Goal: Task Accomplishment & Management: Manage account settings

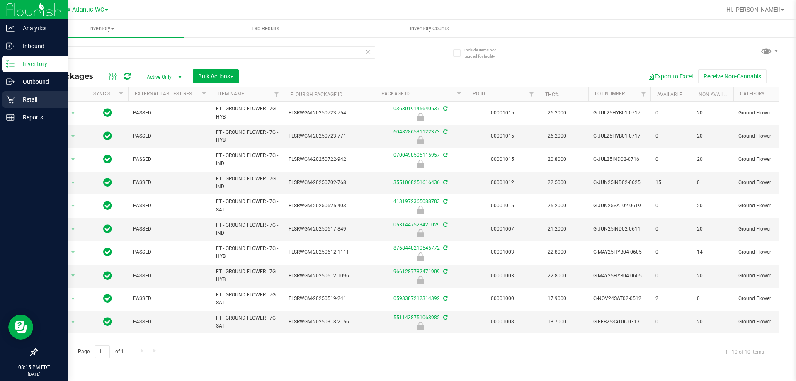
click at [10, 96] on icon at bounding box center [10, 99] width 8 height 8
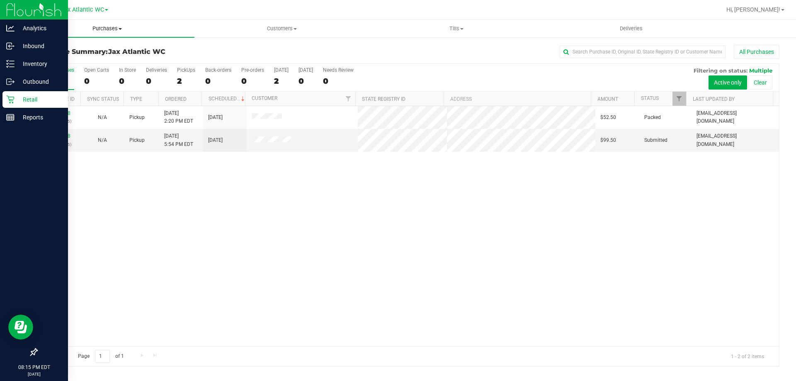
click at [101, 27] on span "Purchases" at bounding box center [107, 28] width 175 height 7
click at [69, 57] on span "Fulfillment" at bounding box center [45, 59] width 51 height 7
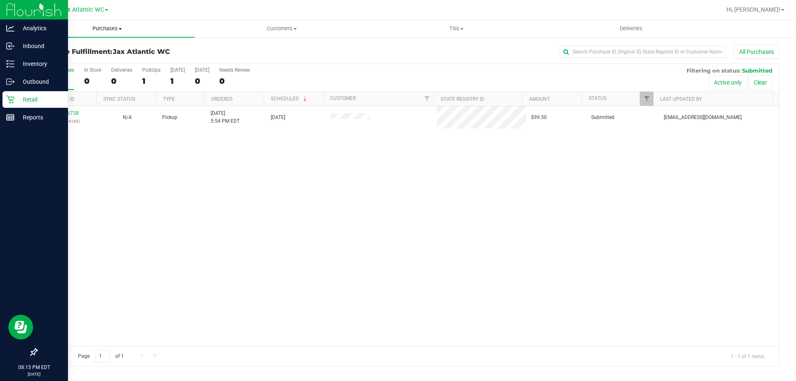
click at [98, 31] on span "Purchases" at bounding box center [107, 28] width 175 height 7
click at [75, 51] on span "Summary of purchases" at bounding box center [62, 49] width 85 height 7
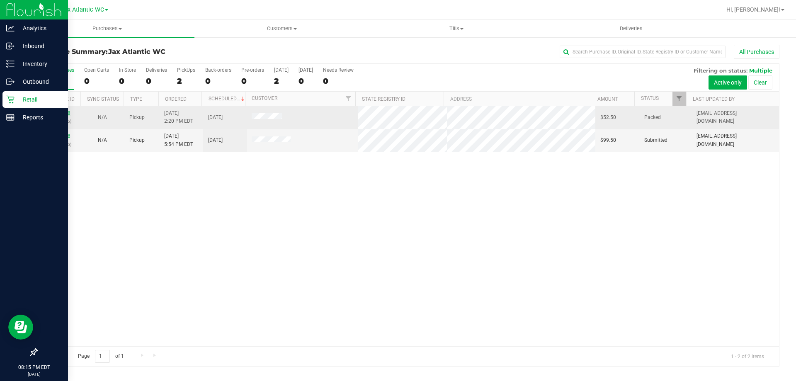
click at [54, 114] on link "11834998" at bounding box center [58, 113] width 23 height 6
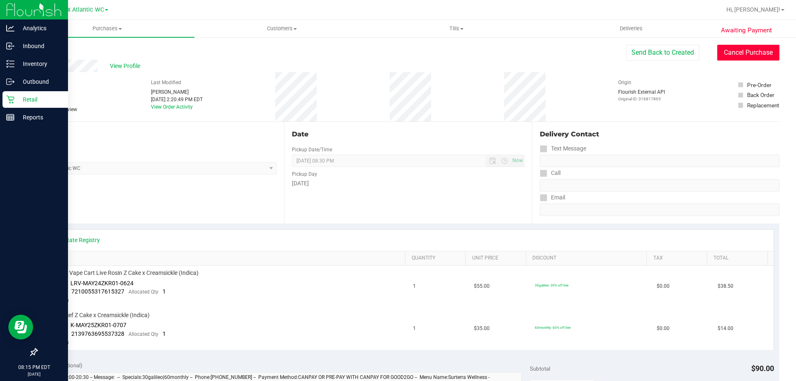
click at [729, 56] on button "Cancel Purchase" at bounding box center [749, 53] width 62 height 16
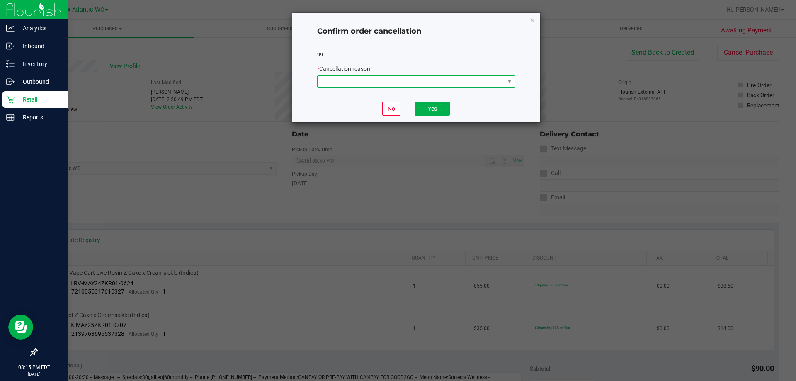
click at [472, 88] on span at bounding box center [411, 82] width 187 height 12
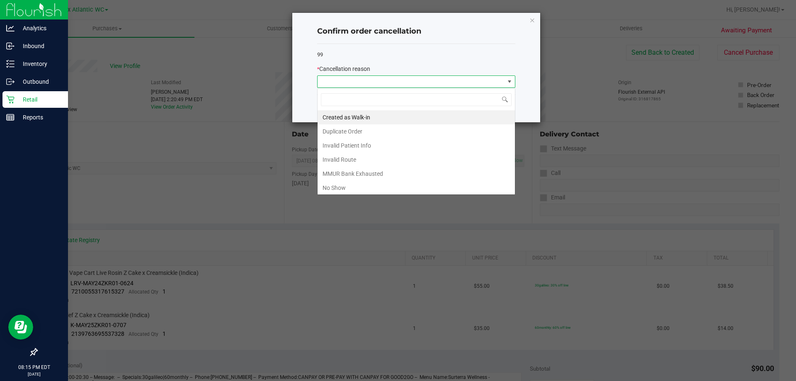
scroll to position [12, 198]
click at [369, 187] on li "No Show" at bounding box center [416, 188] width 197 height 14
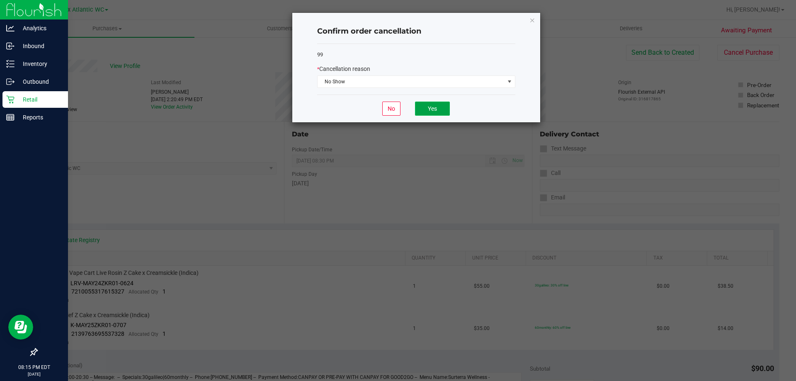
click at [430, 111] on button "Yes" at bounding box center [432, 109] width 35 height 14
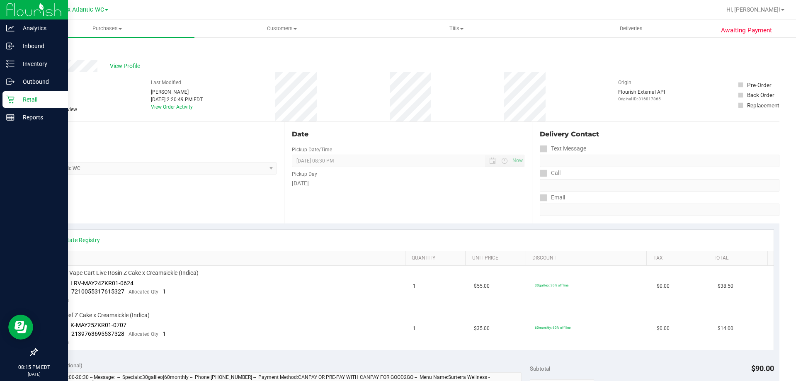
click at [43, 54] on div "Back" at bounding box center [43, 50] width 12 height 10
click at [43, 50] on link "Back" at bounding box center [43, 50] width 12 height 6
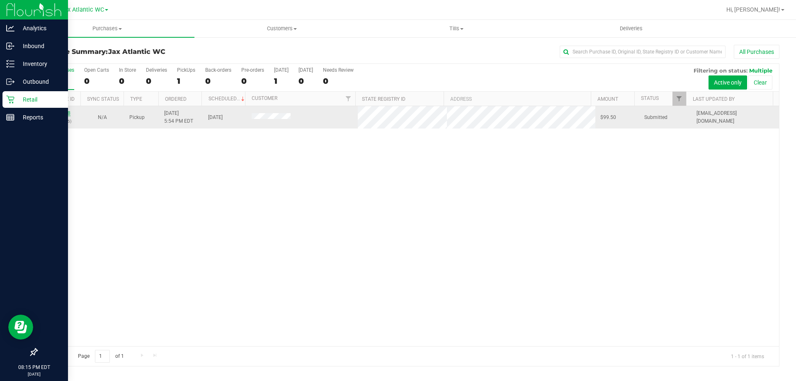
click at [65, 114] on link "11836738" at bounding box center [58, 113] width 23 height 6
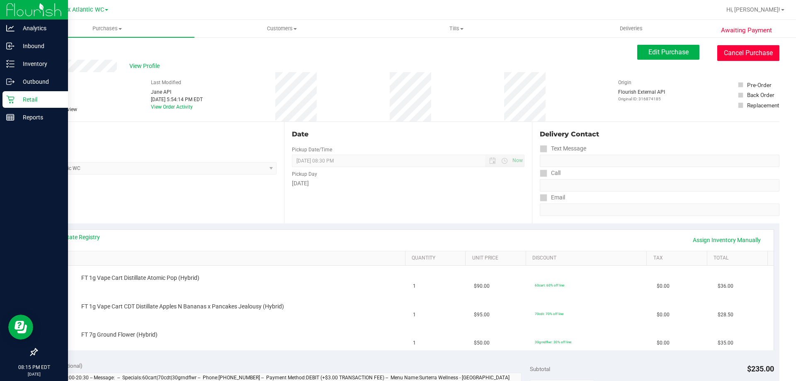
click at [743, 56] on button "Cancel Purchase" at bounding box center [749, 53] width 62 height 16
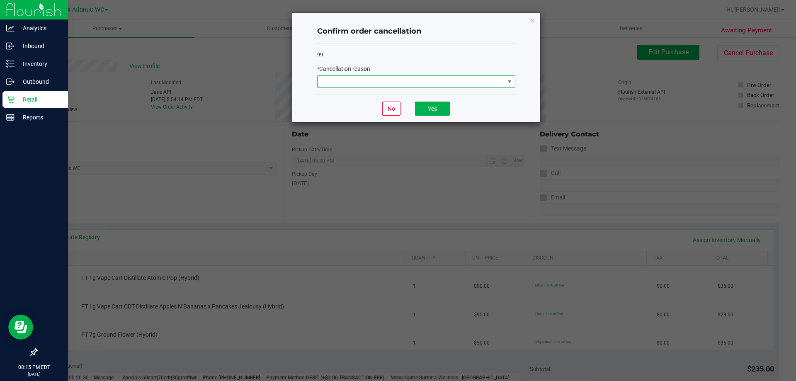
click at [442, 85] on span at bounding box center [411, 82] width 187 height 12
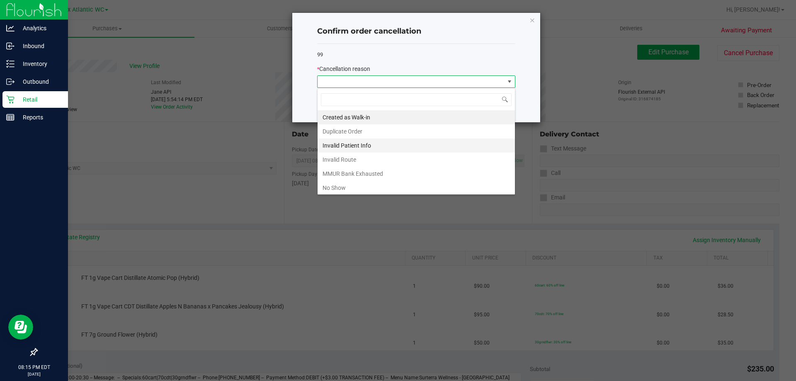
scroll to position [12, 198]
click at [335, 184] on li "No Show" at bounding box center [416, 188] width 197 height 14
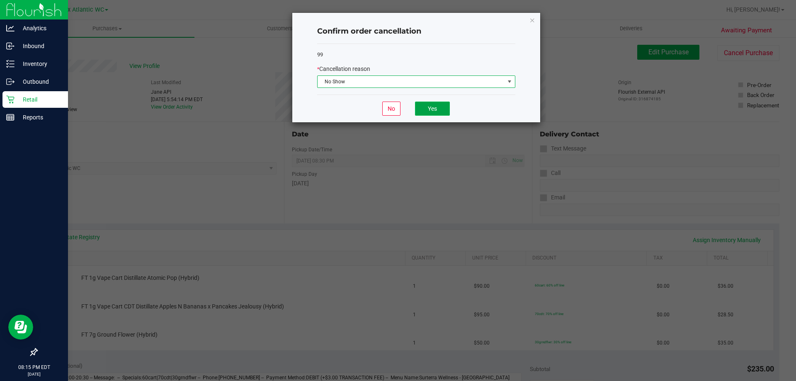
click at [426, 113] on button "Yes" at bounding box center [432, 109] width 35 height 14
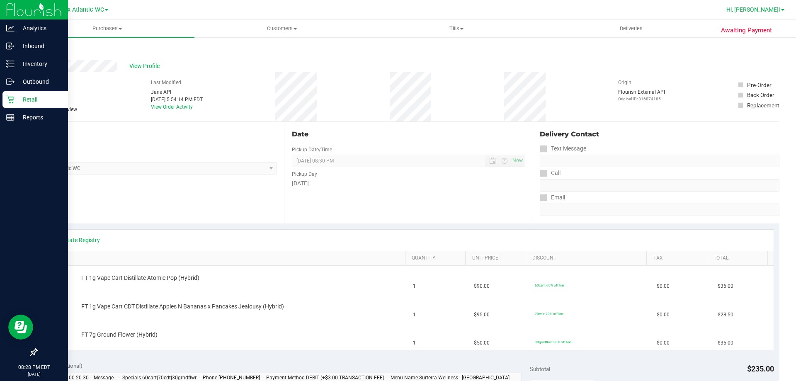
click at [768, 9] on span "Hi, [PERSON_NAME]!" at bounding box center [754, 9] width 54 height 7
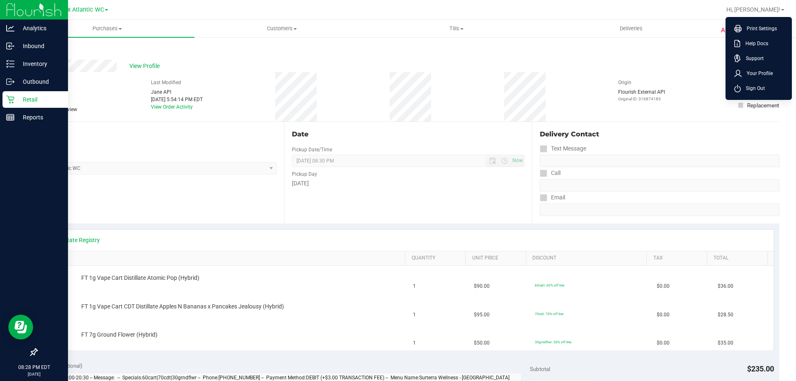
click at [11, 99] on icon at bounding box center [10, 99] width 8 height 8
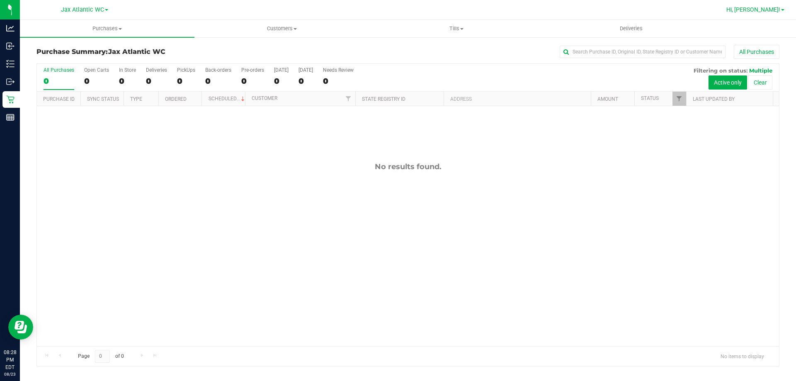
click at [764, 12] on span "Hi, [PERSON_NAME]!" at bounding box center [754, 9] width 54 height 7
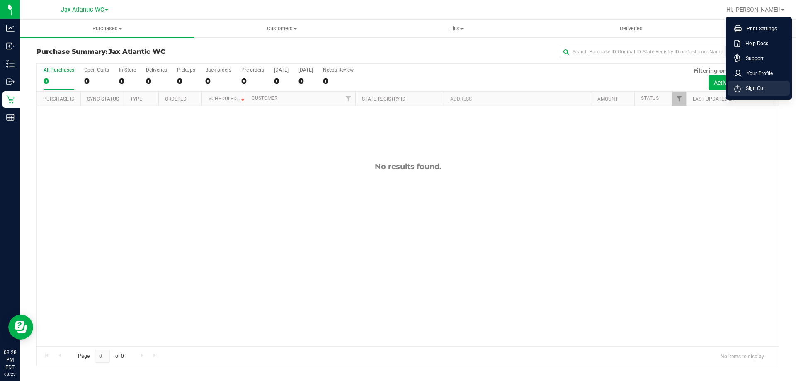
click at [757, 88] on span "Sign Out" at bounding box center [753, 88] width 24 height 8
